Goal: Task Accomplishment & Management: Manage account settings

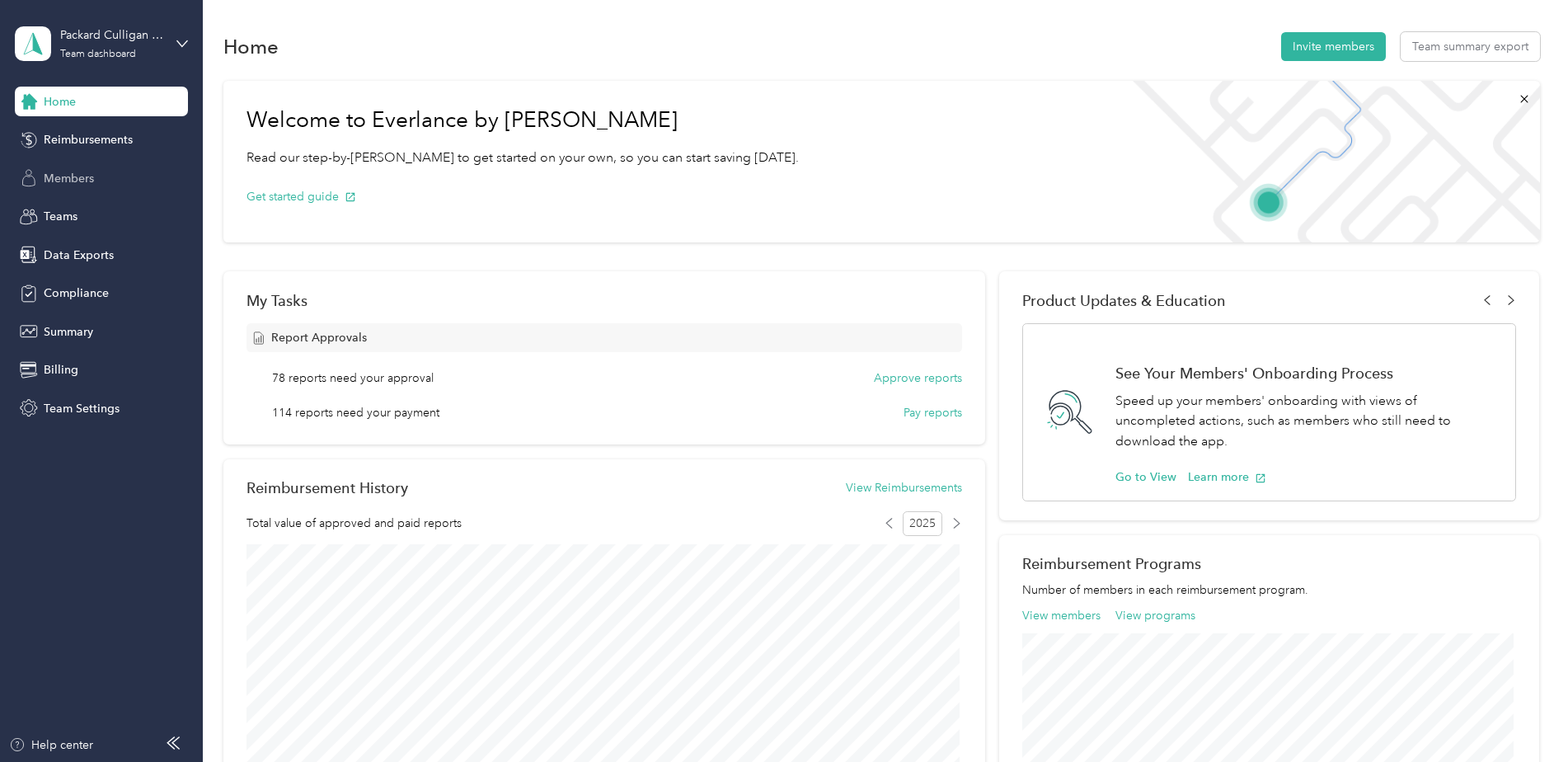
click at [68, 178] on span "Members" at bounding box center [69, 179] width 50 height 17
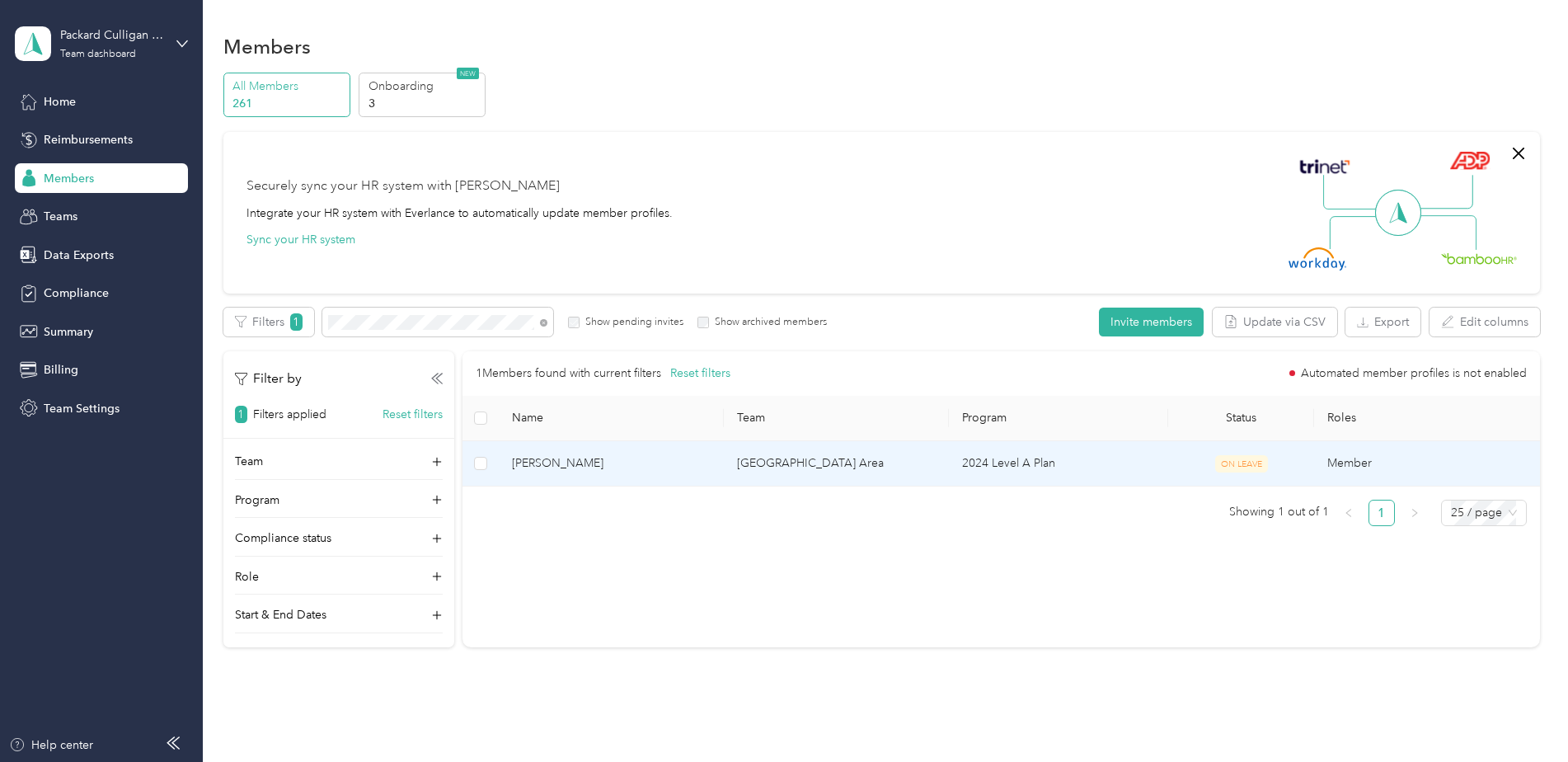
click at [643, 473] on td "[PERSON_NAME]" at bounding box center [612, 463] width 225 height 46
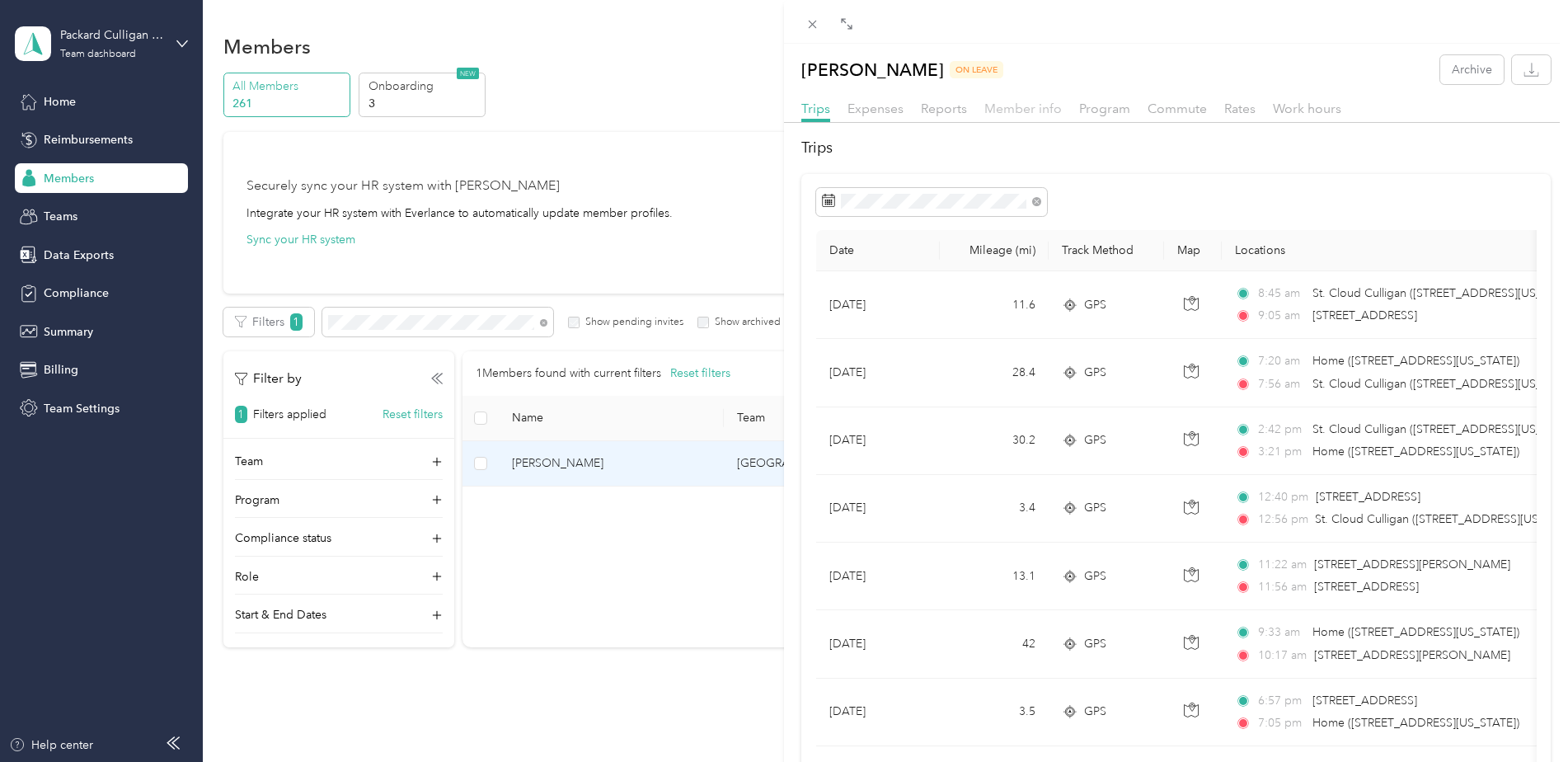
click at [1023, 110] on span "Member info" at bounding box center [1023, 109] width 78 height 16
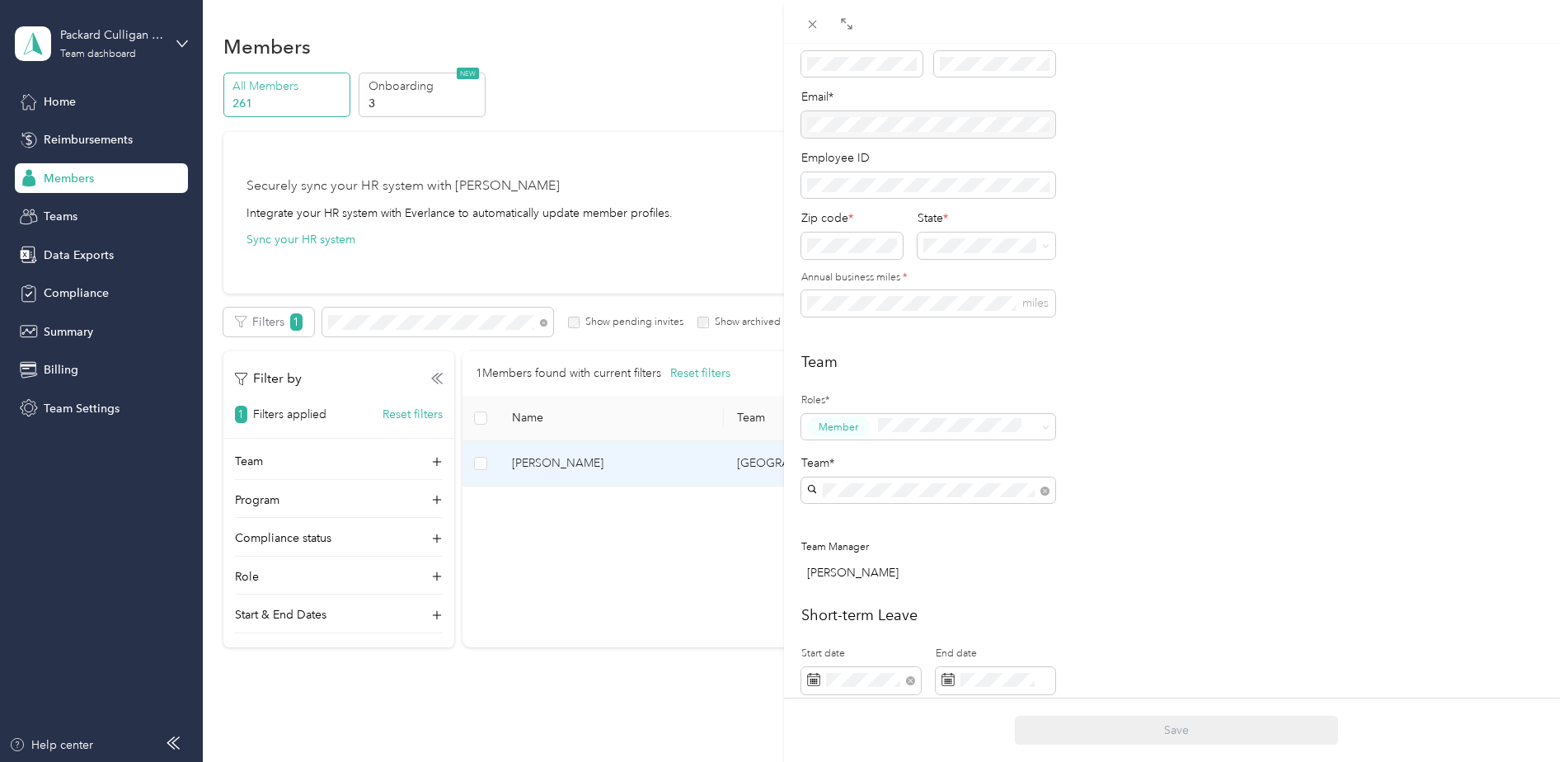
scroll to position [560, 0]
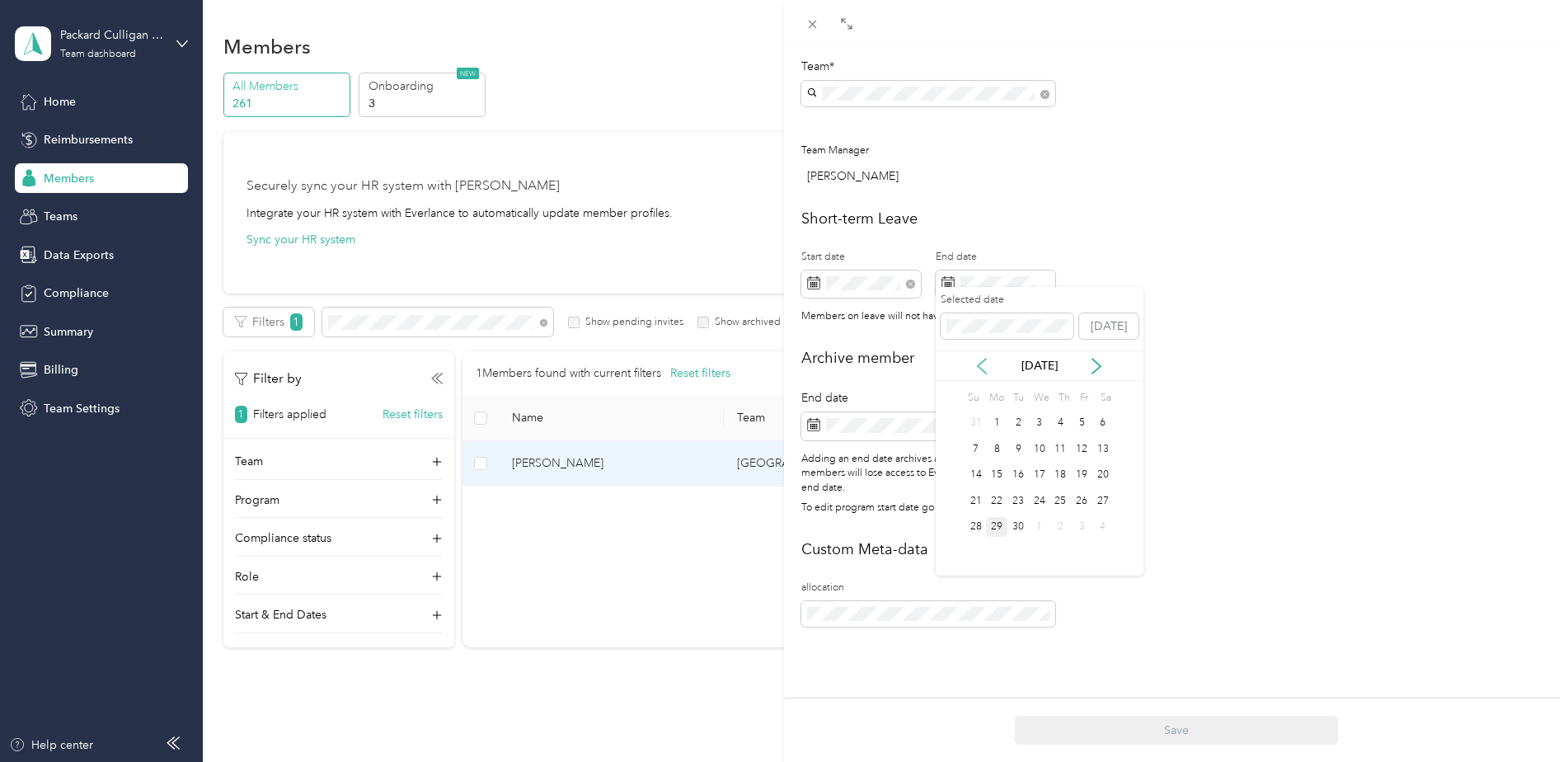
click at [978, 370] on icon at bounding box center [982, 366] width 17 height 17
click at [999, 448] on div "7" at bounding box center [997, 448] width 21 height 20
click at [996, 448] on div "7" at bounding box center [997, 448] width 21 height 20
click at [998, 451] on div "7" at bounding box center [997, 448] width 21 height 20
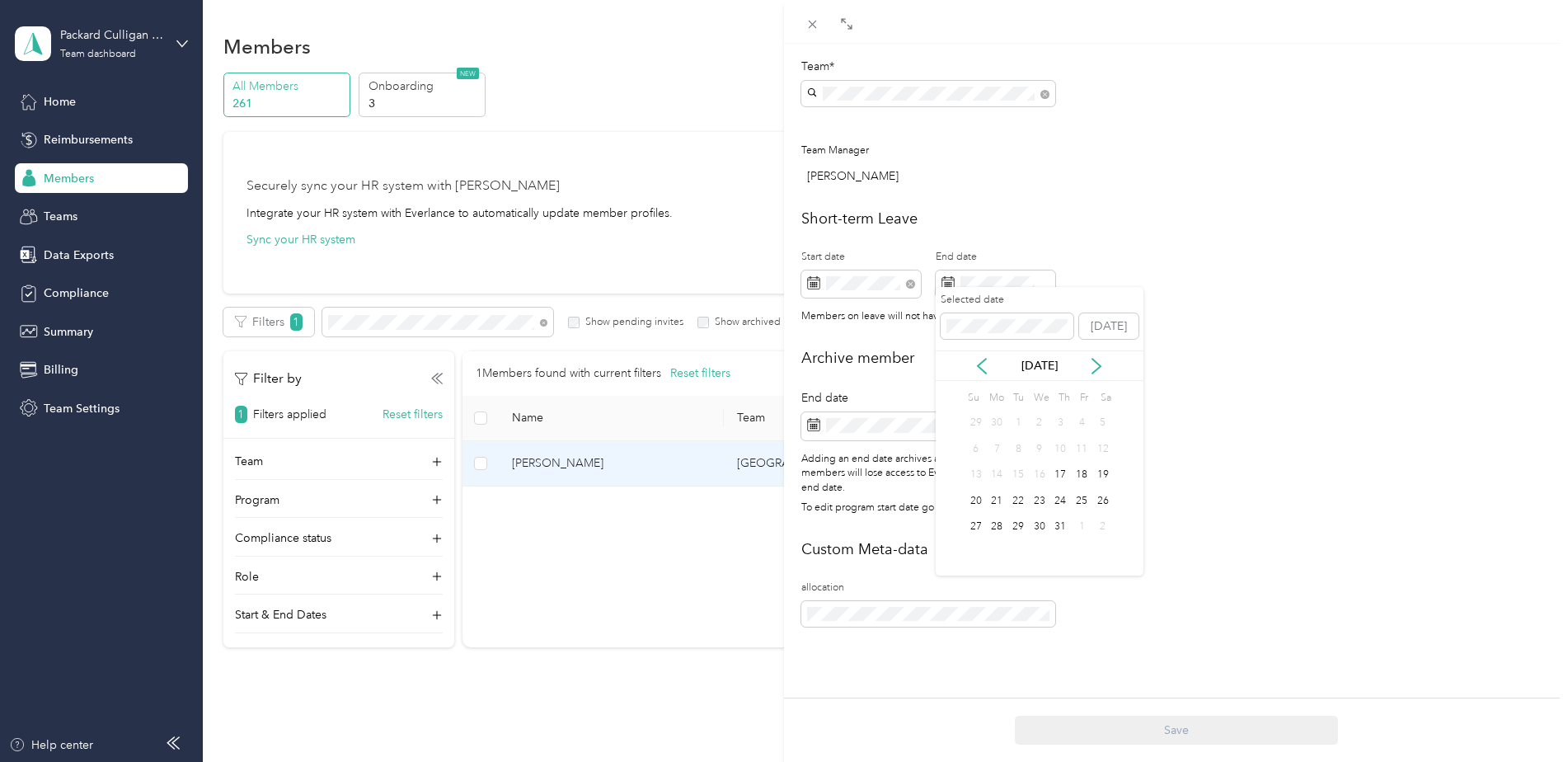
click at [994, 456] on div "7" at bounding box center [997, 448] width 21 height 20
click at [992, 452] on div "7" at bounding box center [997, 448] width 21 height 20
drag, startPoint x: 992, startPoint y: 452, endPoint x: 996, endPoint y: 404, distance: 48.2
click at [1002, 428] on div "Su Mo Tu We Th Fr Sa 29 30 1 2 3 4 5 6 7 8 9 10 11 12 13 14 15 16 17 18 19 20 2…" at bounding box center [1039, 463] width 149 height 153
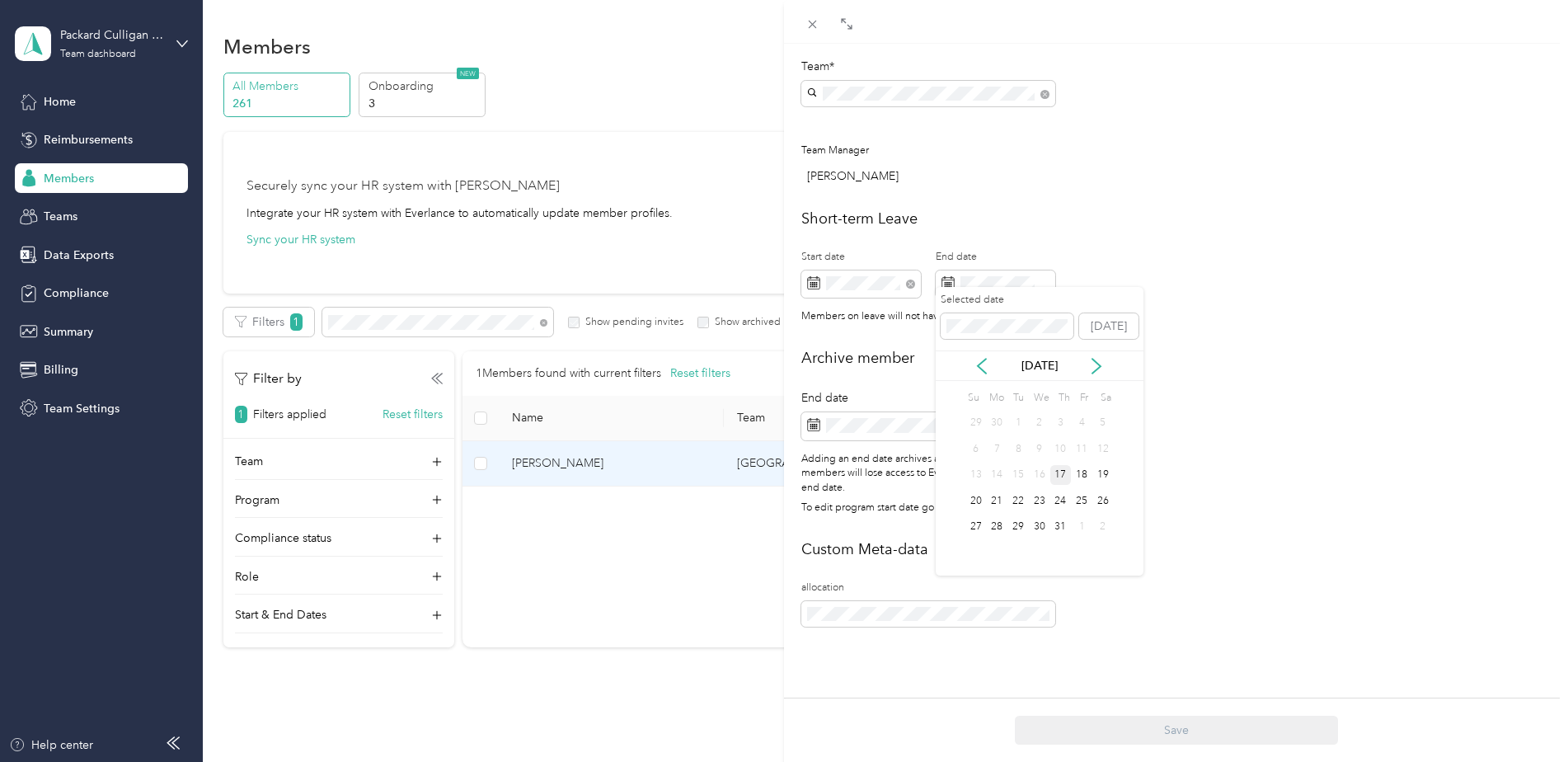
click at [1061, 477] on div "17" at bounding box center [1061, 475] width 21 height 20
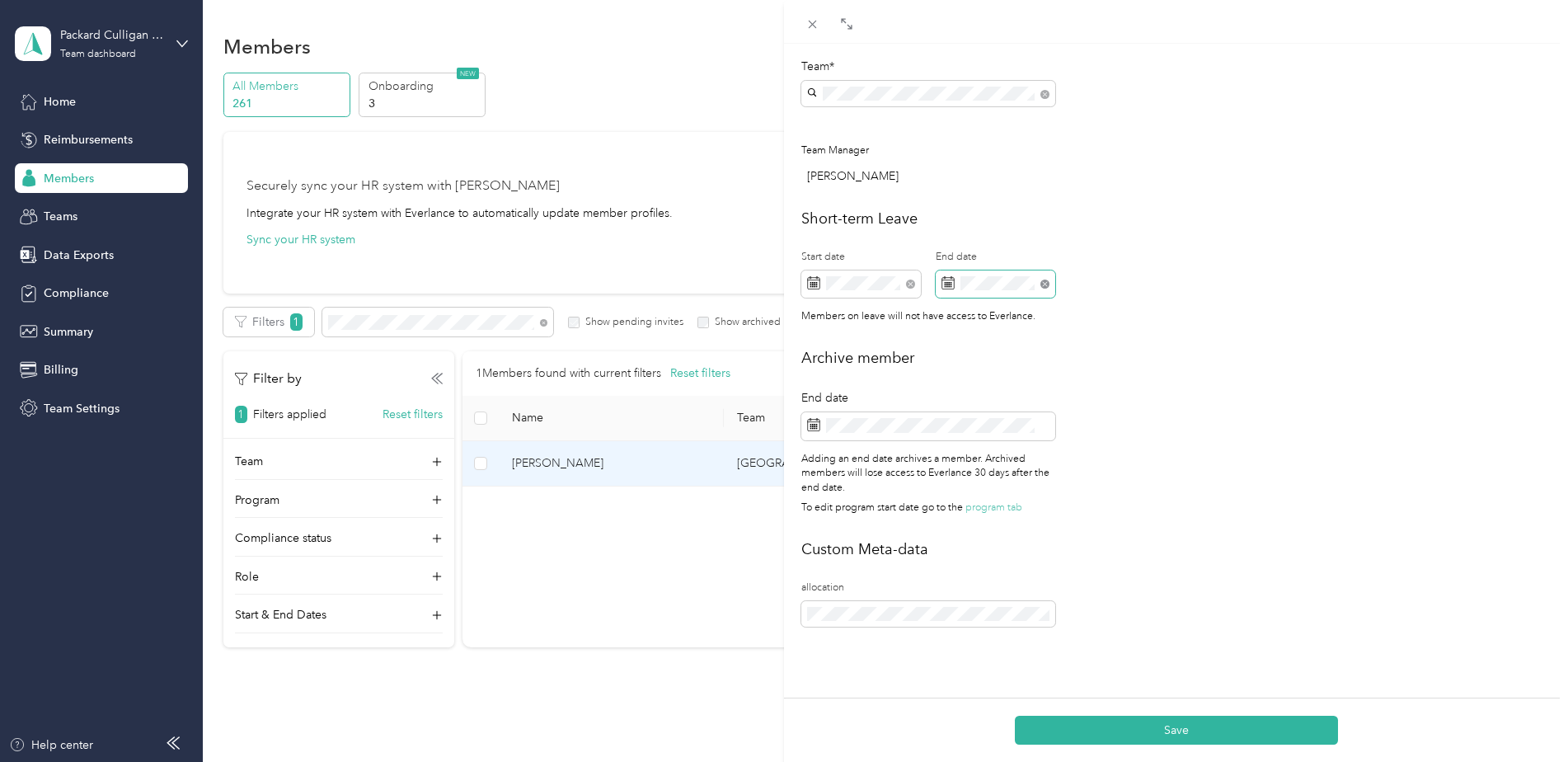
click at [1048, 280] on icon at bounding box center [1045, 283] width 9 height 9
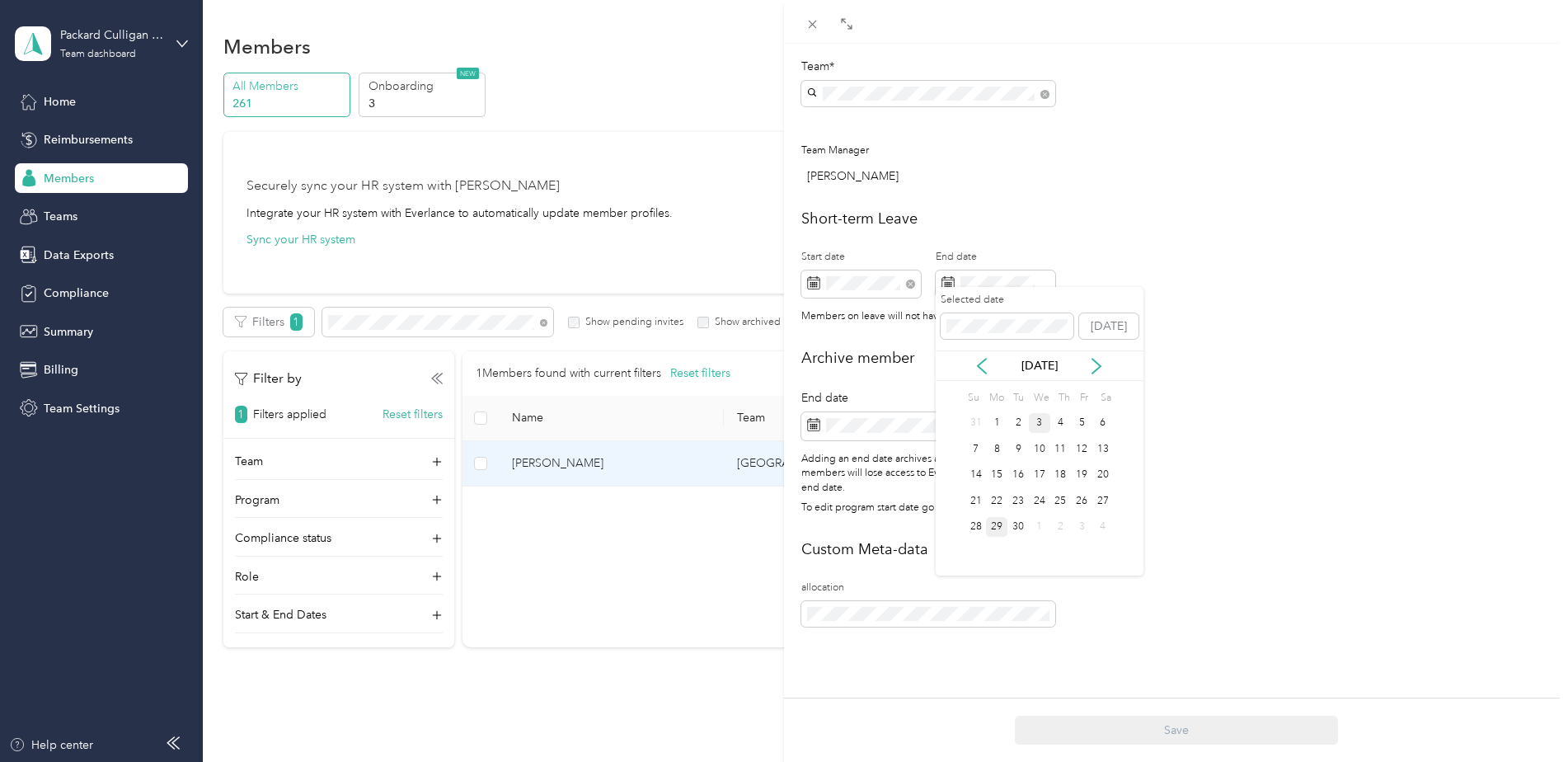
click at [1035, 429] on div "3" at bounding box center [1040, 422] width 21 height 20
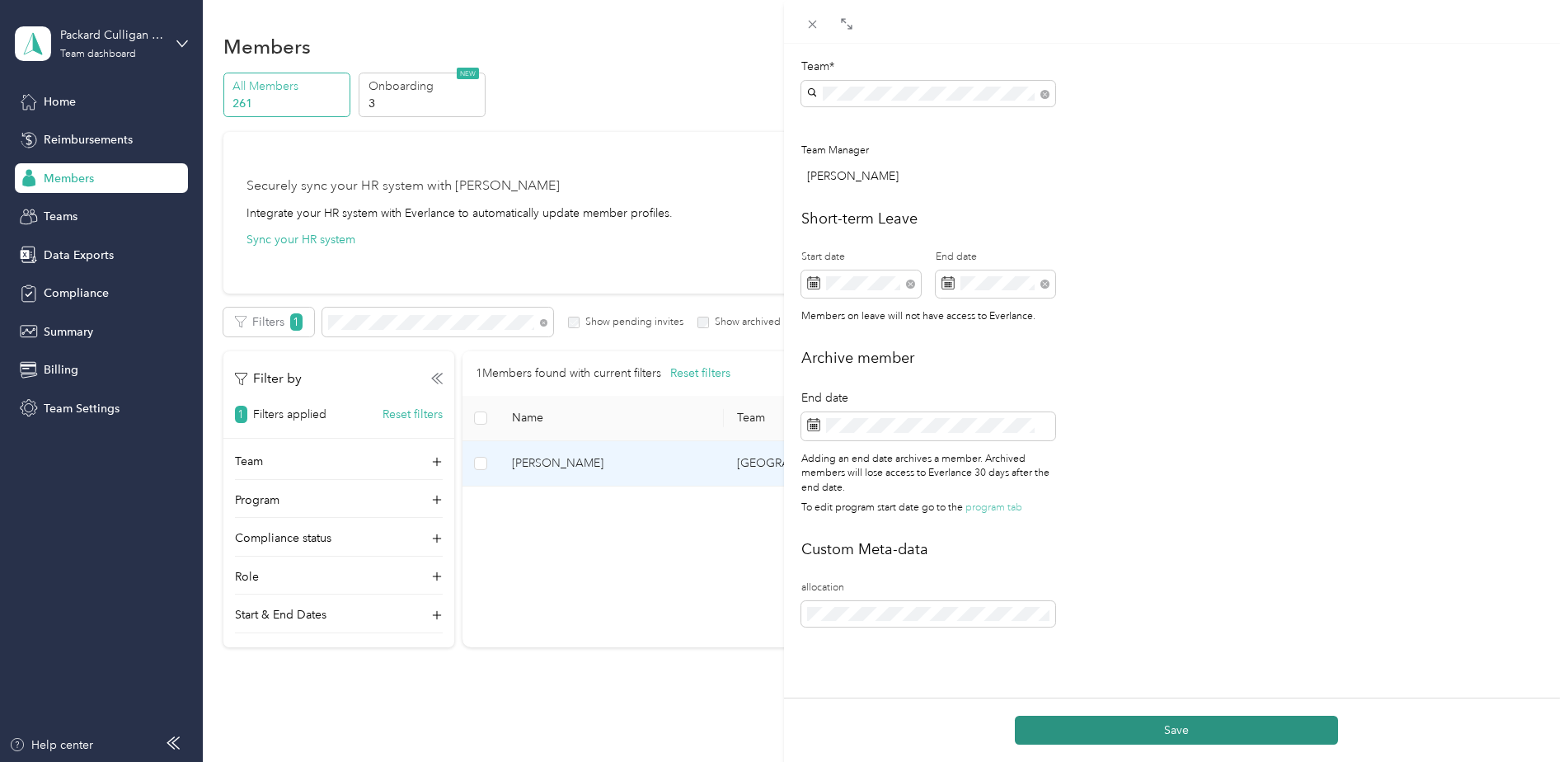
click at [1150, 734] on button "Save" at bounding box center [1176, 730] width 323 height 29
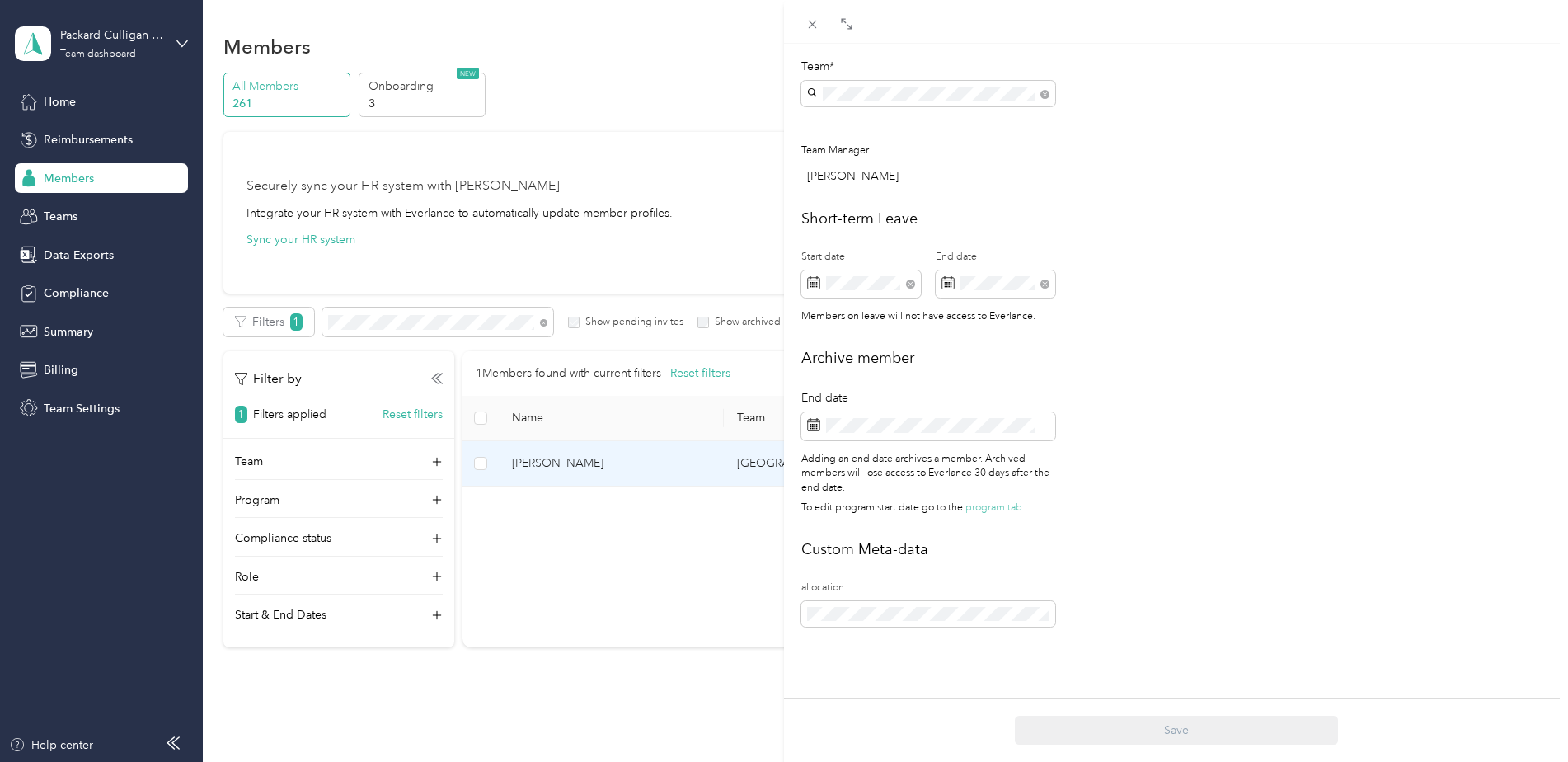
click at [380, 331] on div "[PERSON_NAME] Archive Trips Expenses Reports Member info Program Commute Rates …" at bounding box center [784, 381] width 1568 height 762
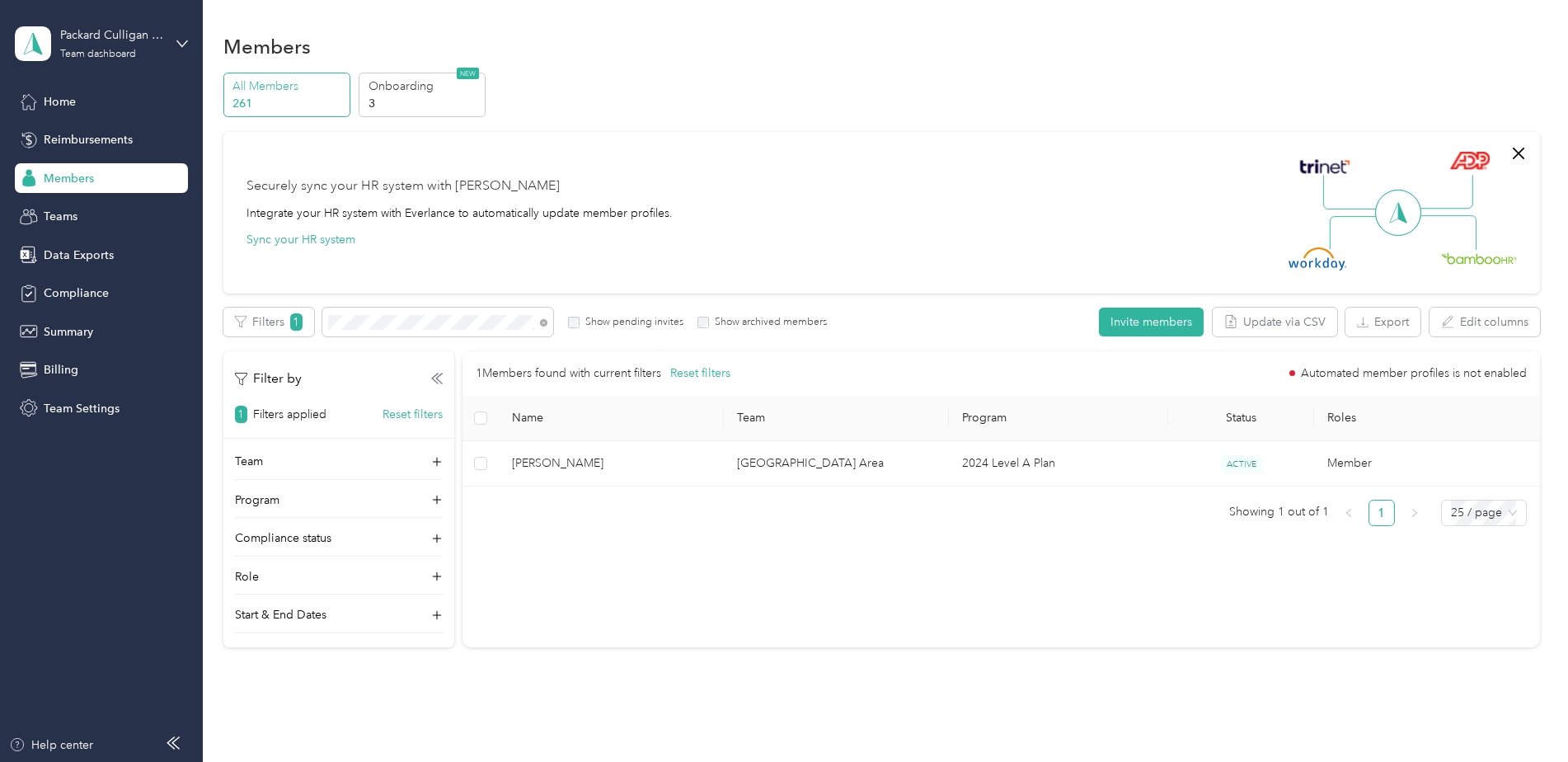
scroll to position [544, 0]
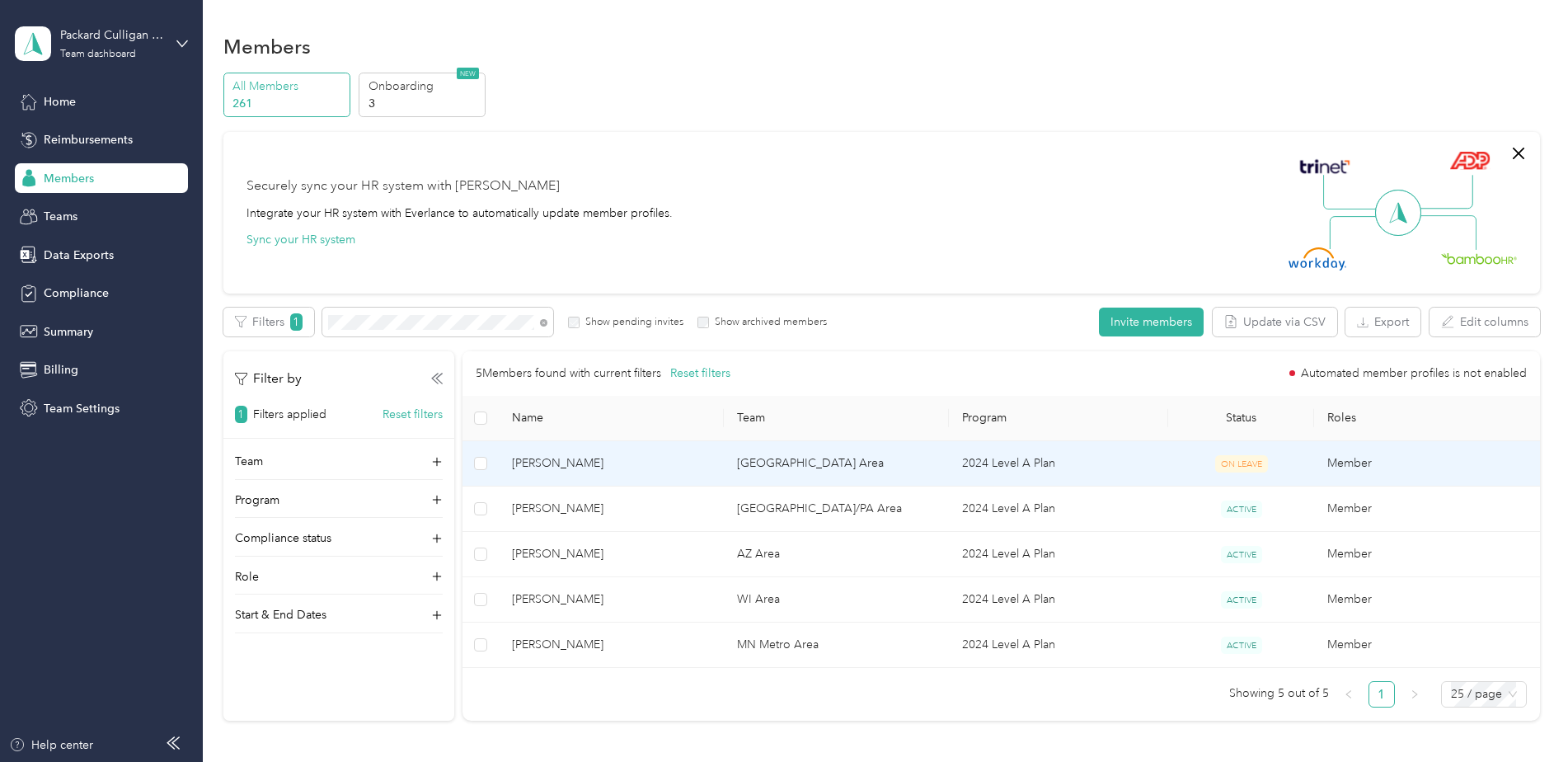
click at [641, 470] on span "[PERSON_NAME]" at bounding box center [611, 463] width 199 height 18
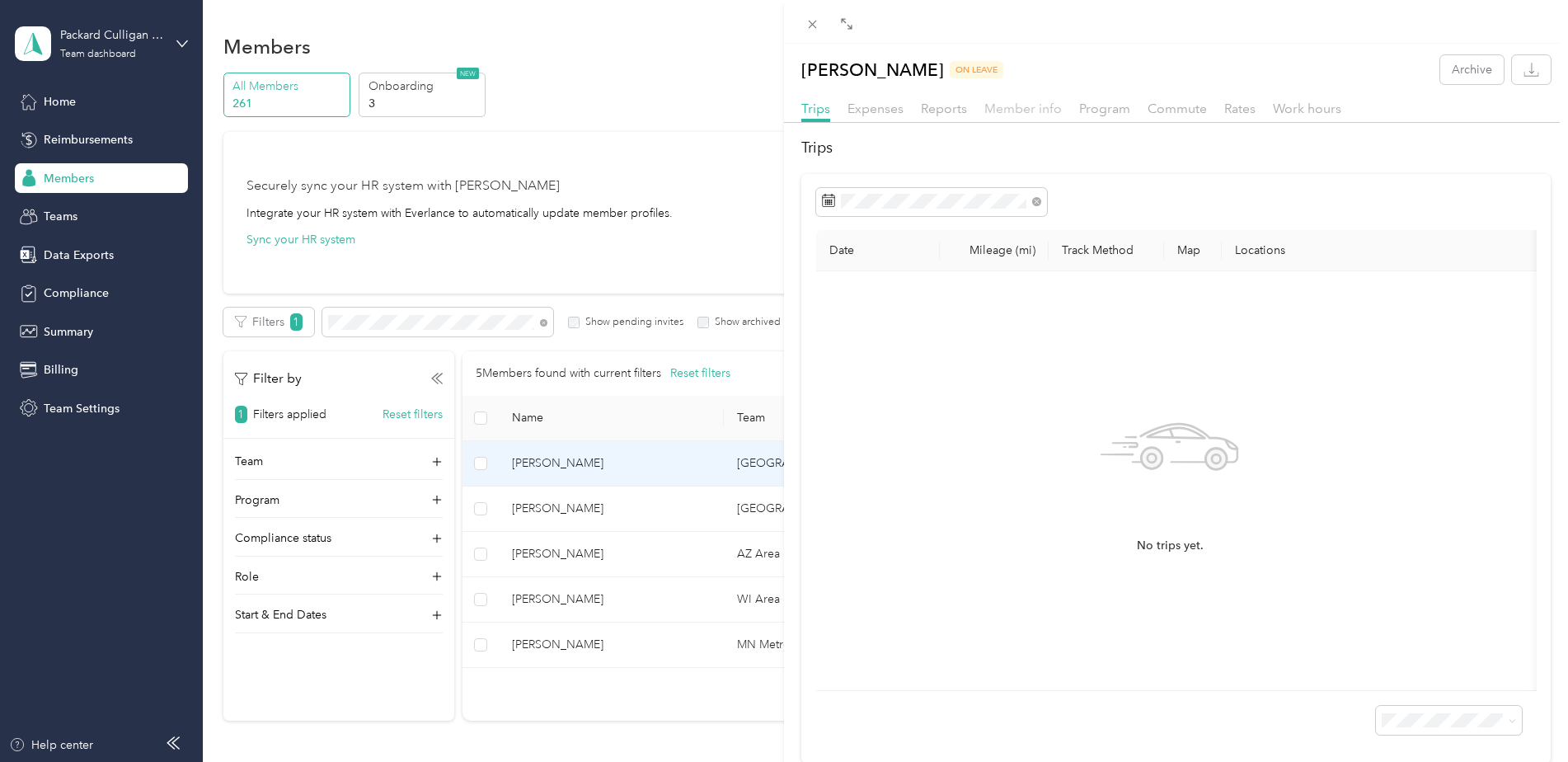
click at [1034, 112] on span "Member info" at bounding box center [1023, 109] width 78 height 16
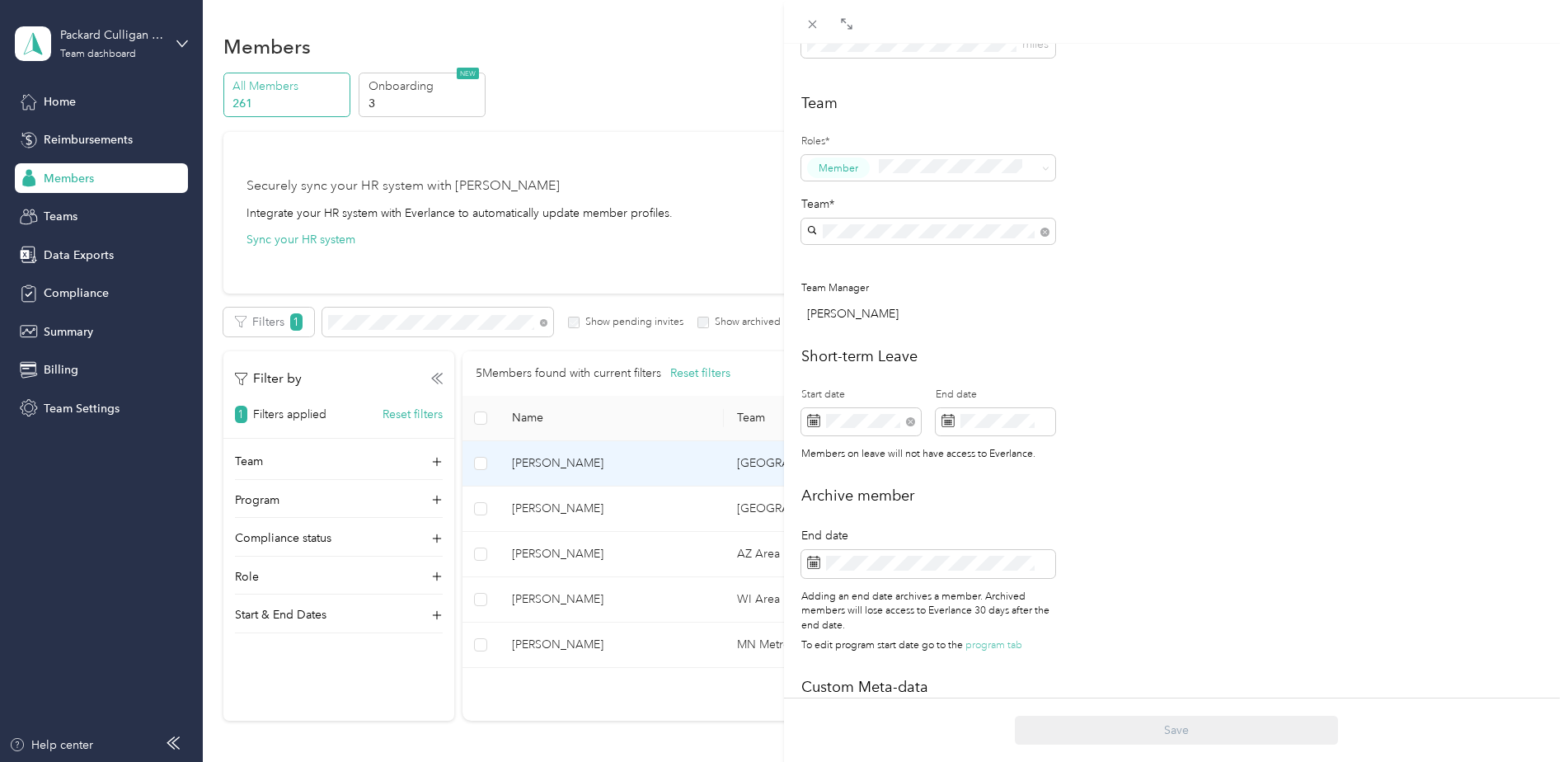
scroll to position [413, 0]
click at [855, 339] on icon at bounding box center [848, 337] width 17 height 17
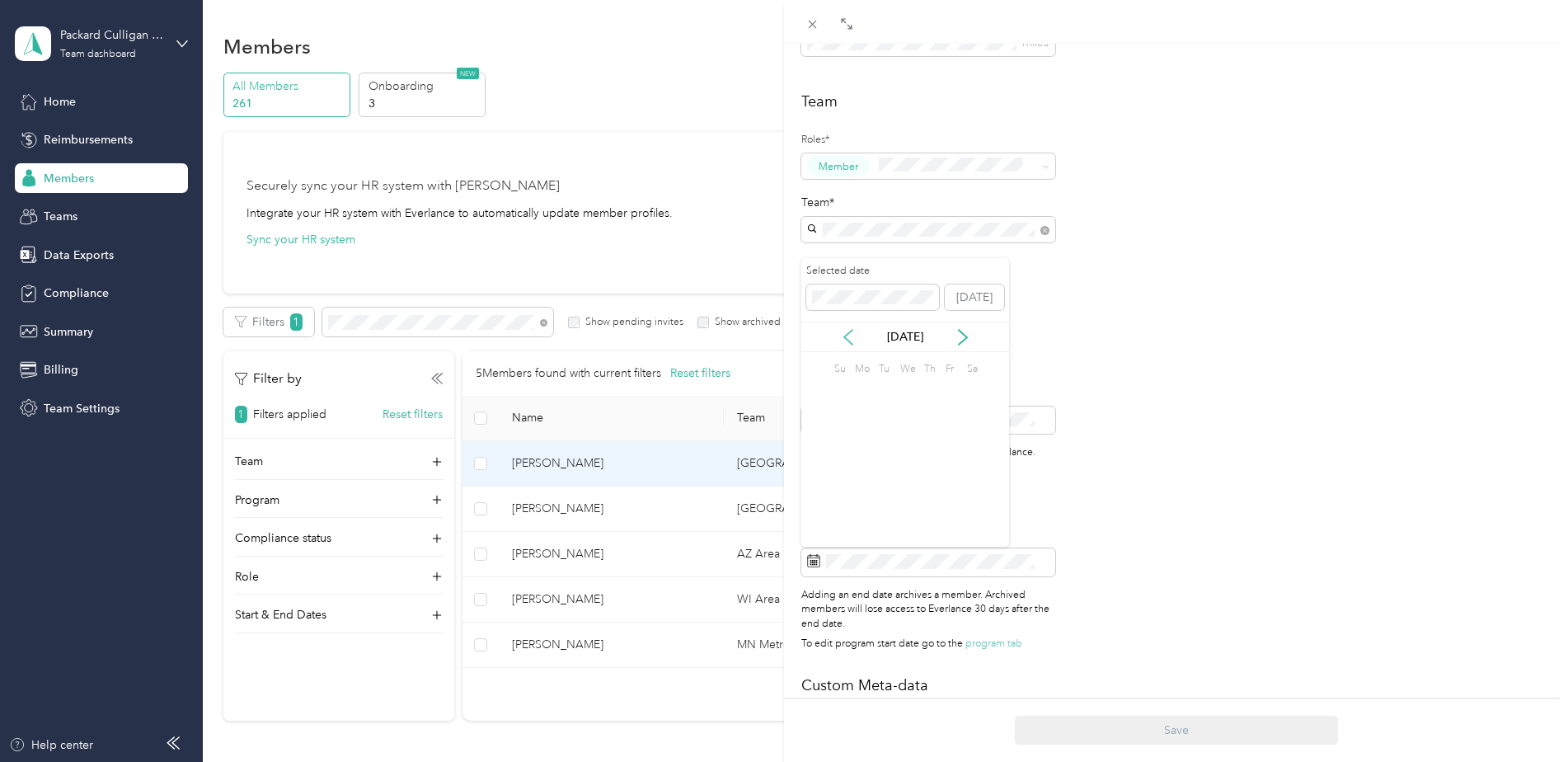
click at [855, 339] on icon at bounding box center [848, 337] width 17 height 17
click at [966, 329] on icon at bounding box center [962, 337] width 17 height 17
click at [865, 417] on div "7" at bounding box center [863, 419] width 21 height 20
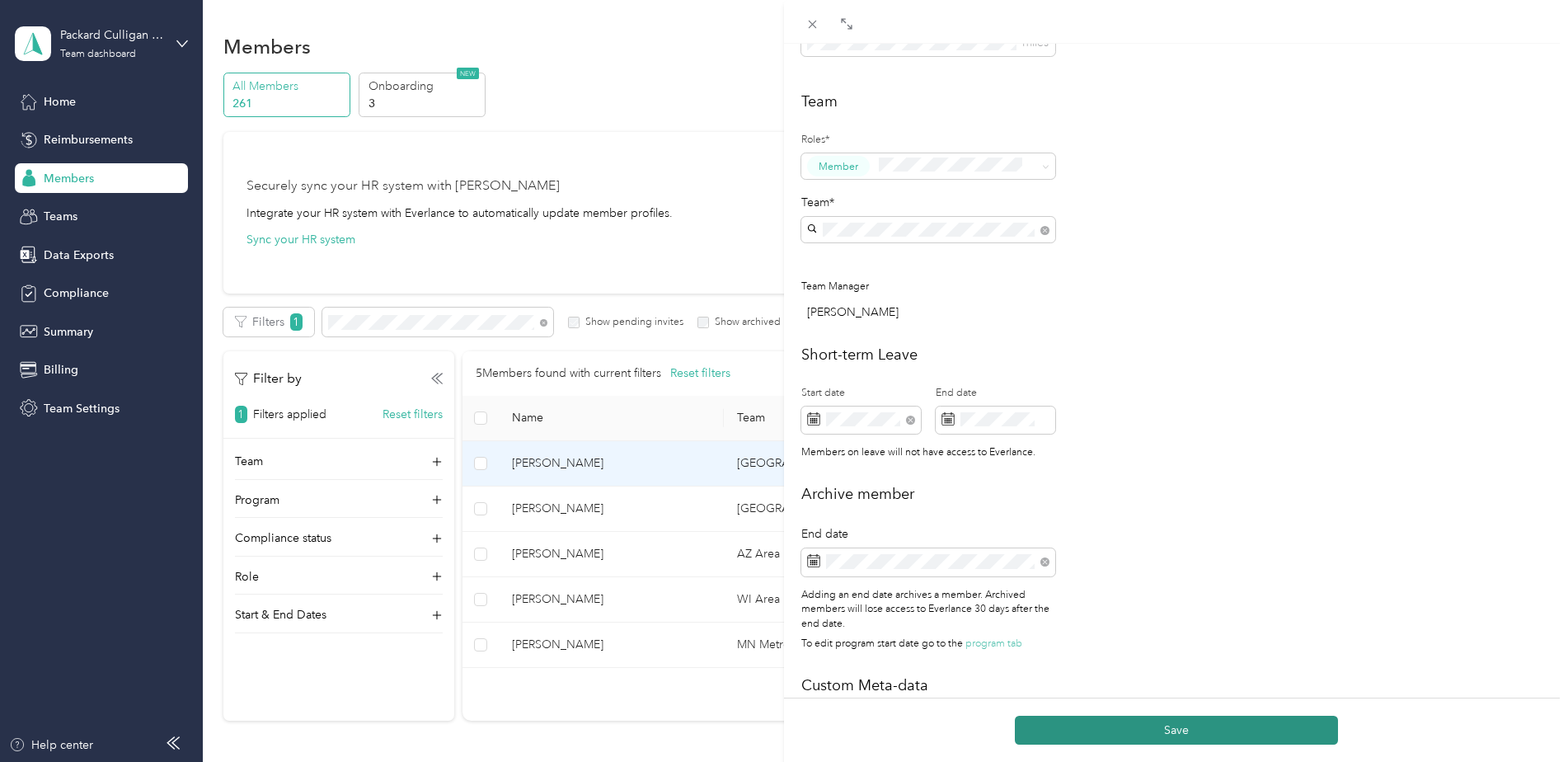
click at [1117, 728] on button "Save" at bounding box center [1176, 730] width 323 height 29
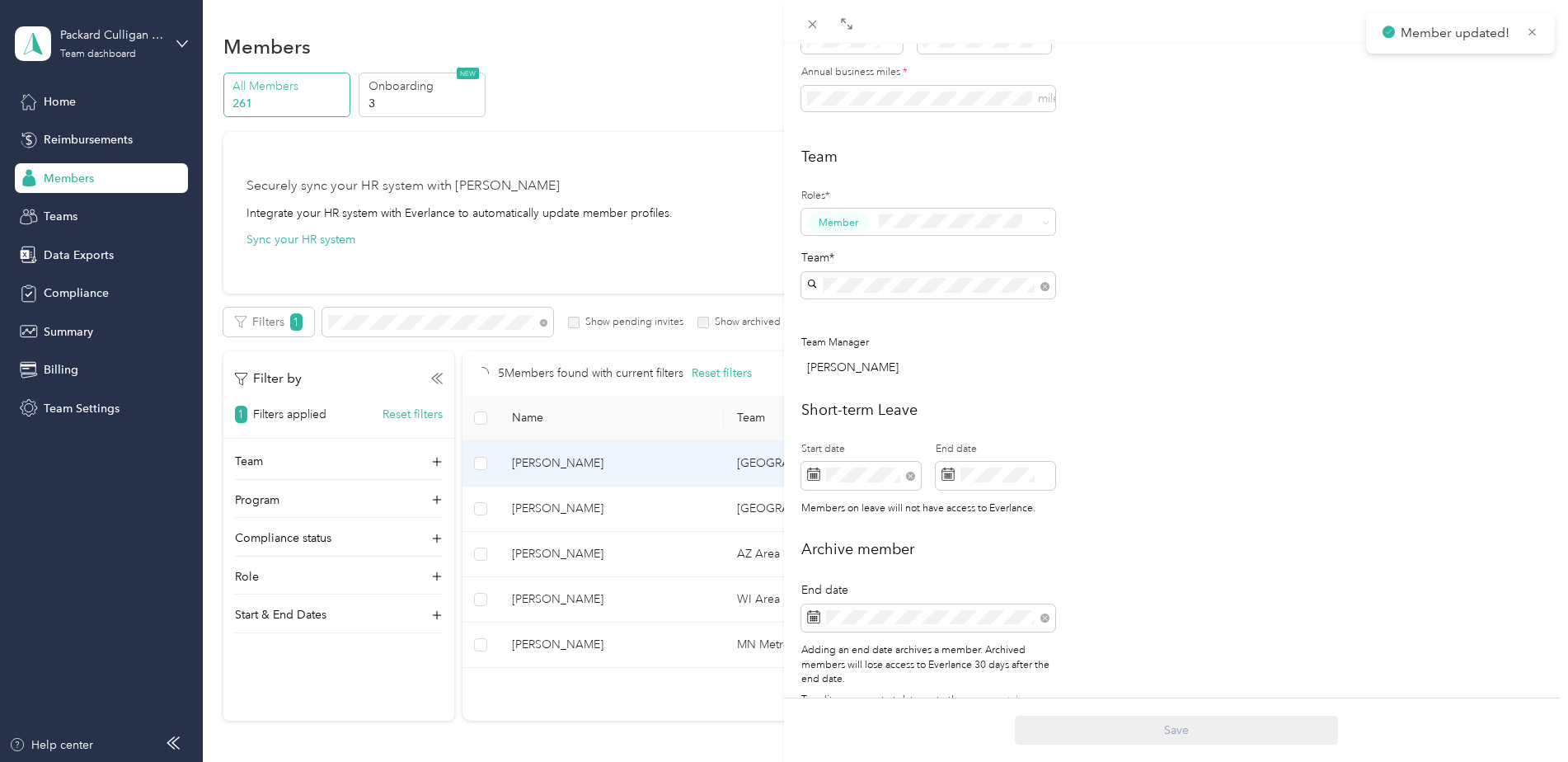
scroll to position [469, 0]
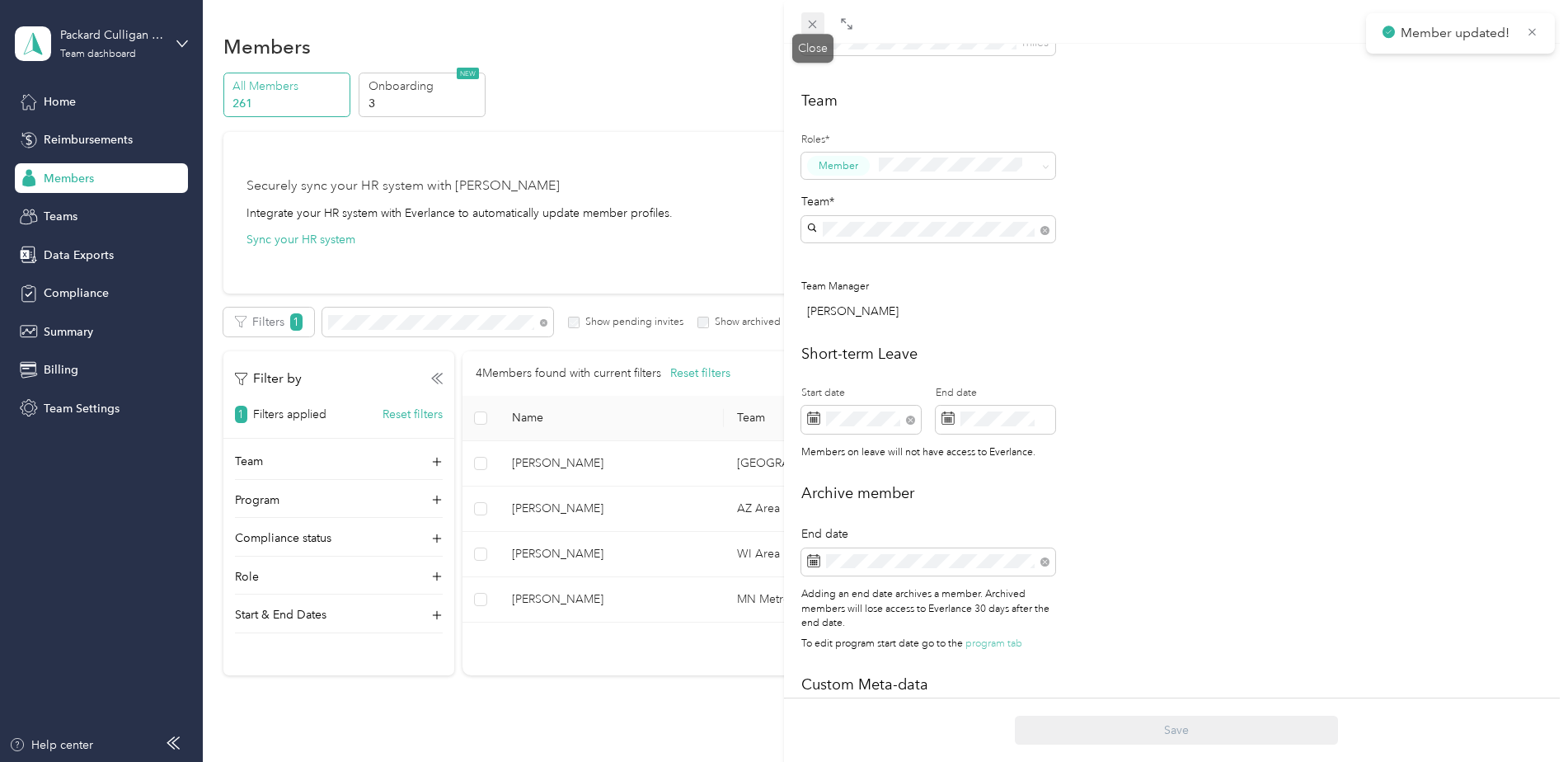
click at [818, 24] on icon at bounding box center [813, 24] width 14 height 14
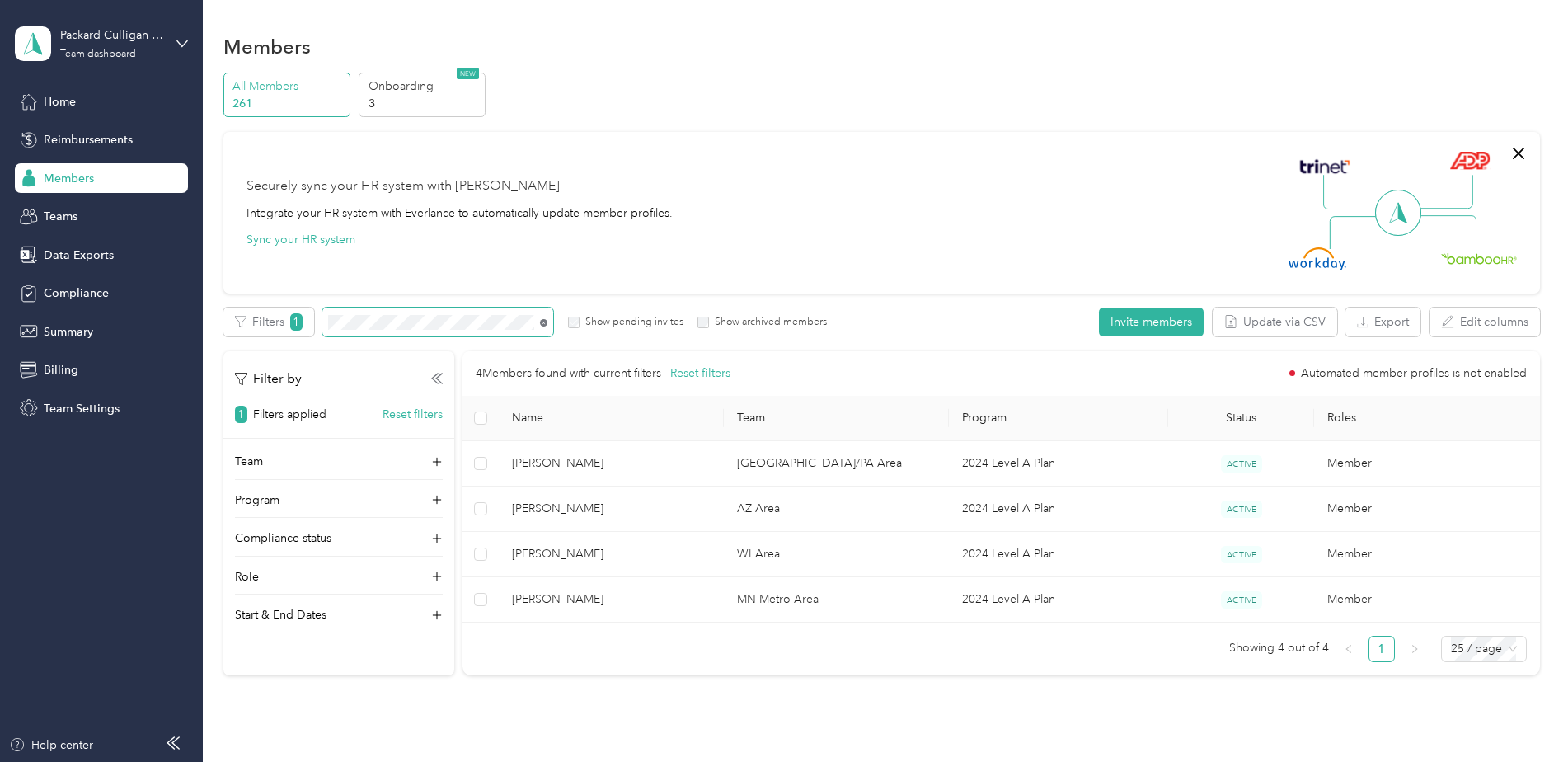
click at [546, 322] on icon at bounding box center [544, 323] width 8 height 8
